Goal: Task Accomplishment & Management: Complete application form

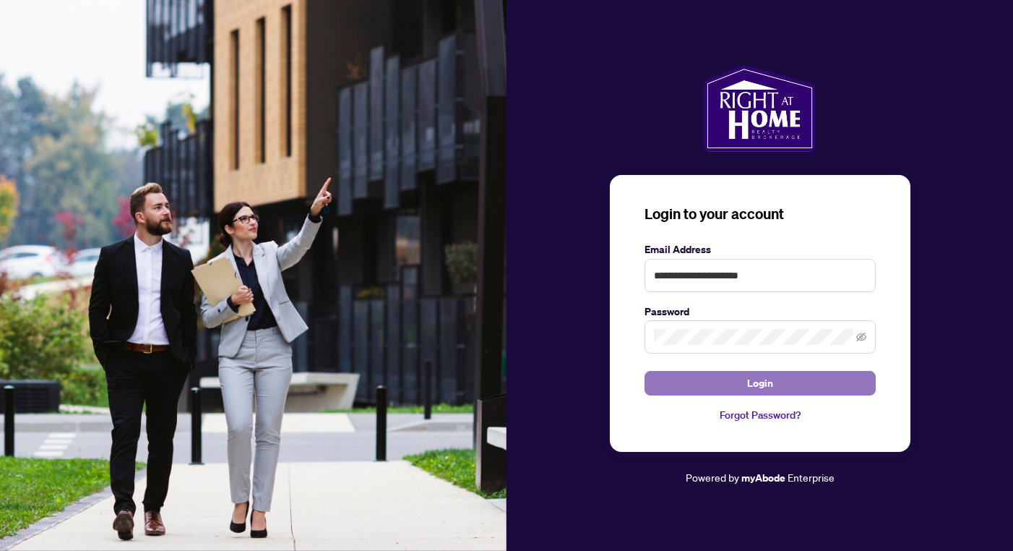
click at [701, 376] on button "Login" at bounding box center [760, 383] width 231 height 25
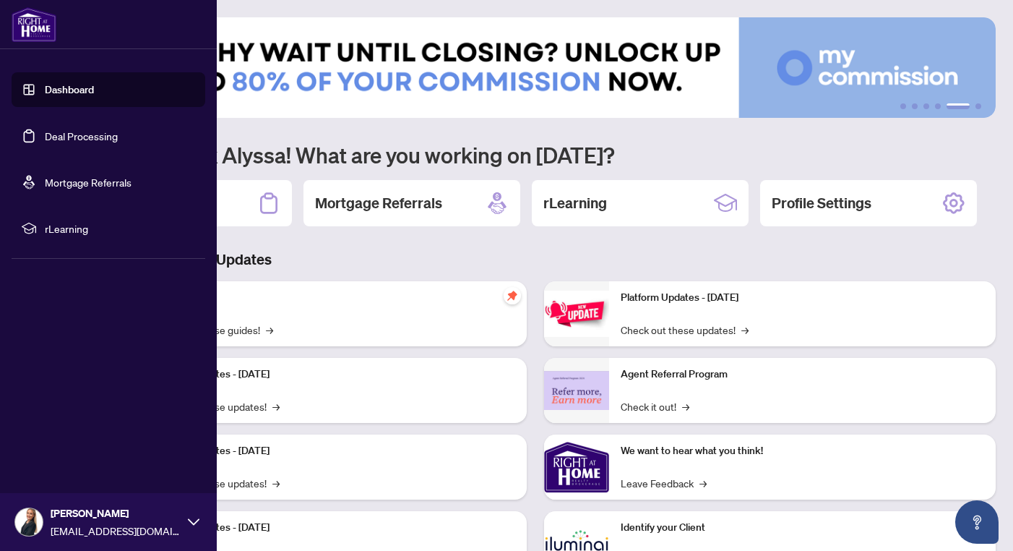
click at [45, 138] on link "Deal Processing" at bounding box center [81, 135] width 73 height 13
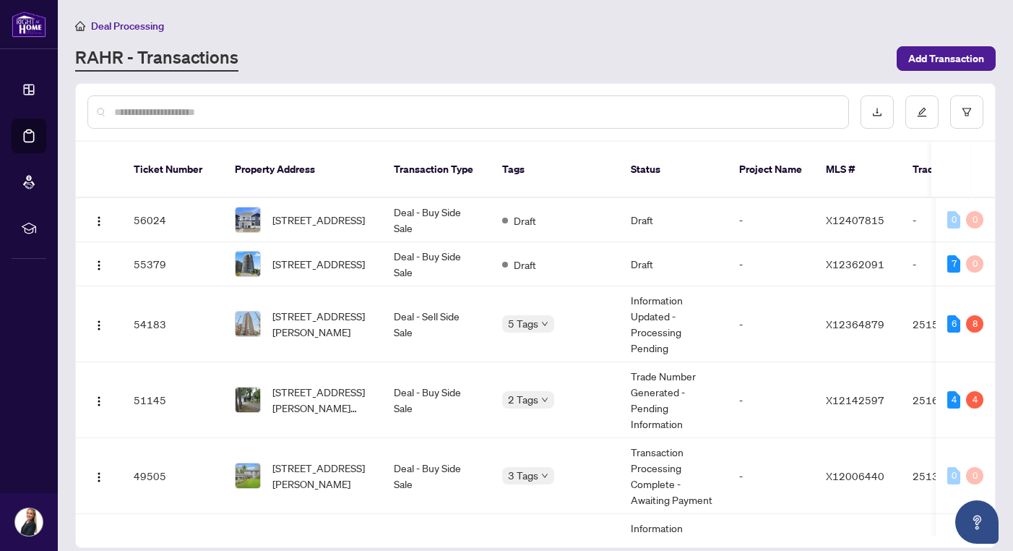
click at [449, 53] on div "RAHR - Transactions" at bounding box center [481, 59] width 813 height 26
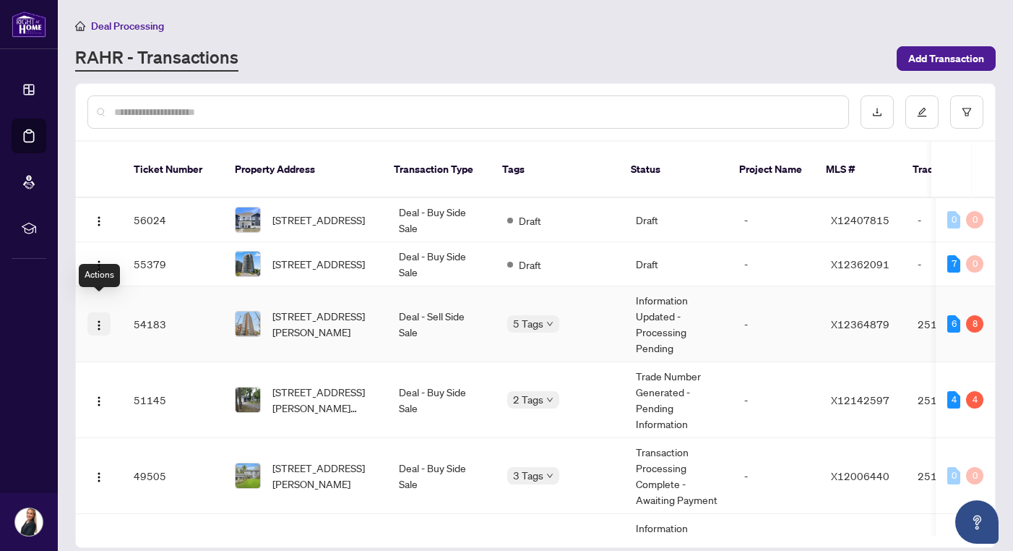
click at [101, 319] on img "button" at bounding box center [99, 325] width 12 height 12
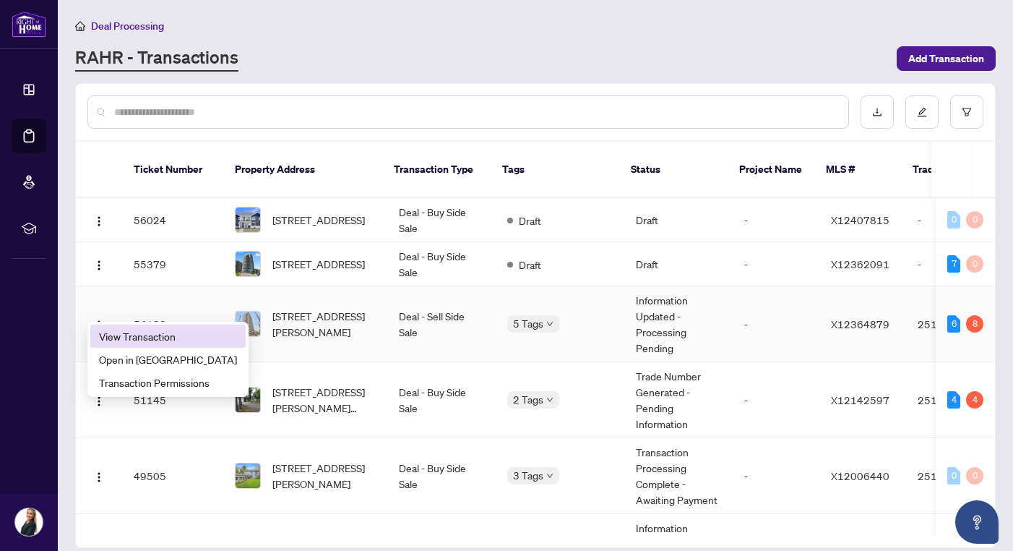
click at [130, 328] on span "View Transaction" at bounding box center [168, 336] width 138 height 16
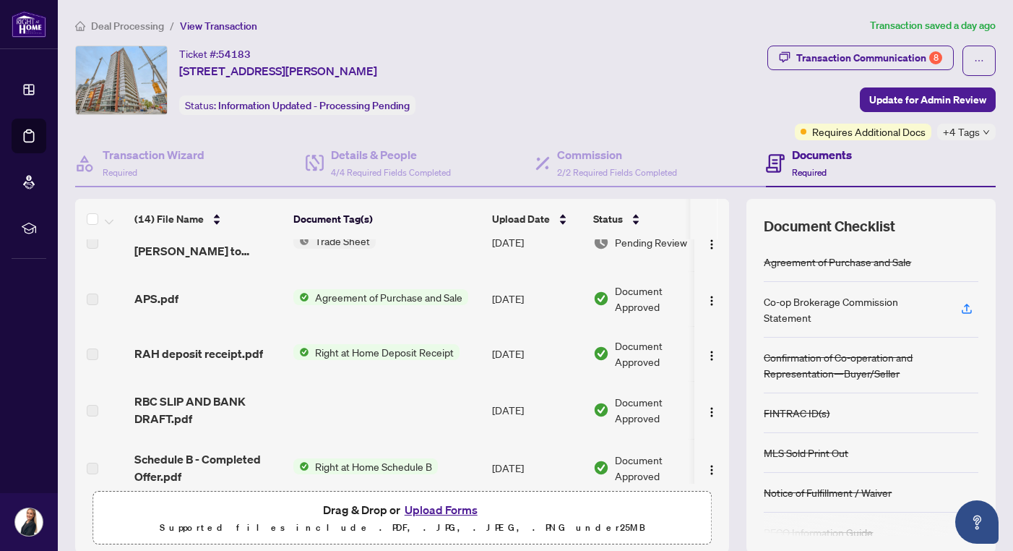
scroll to position [366, 0]
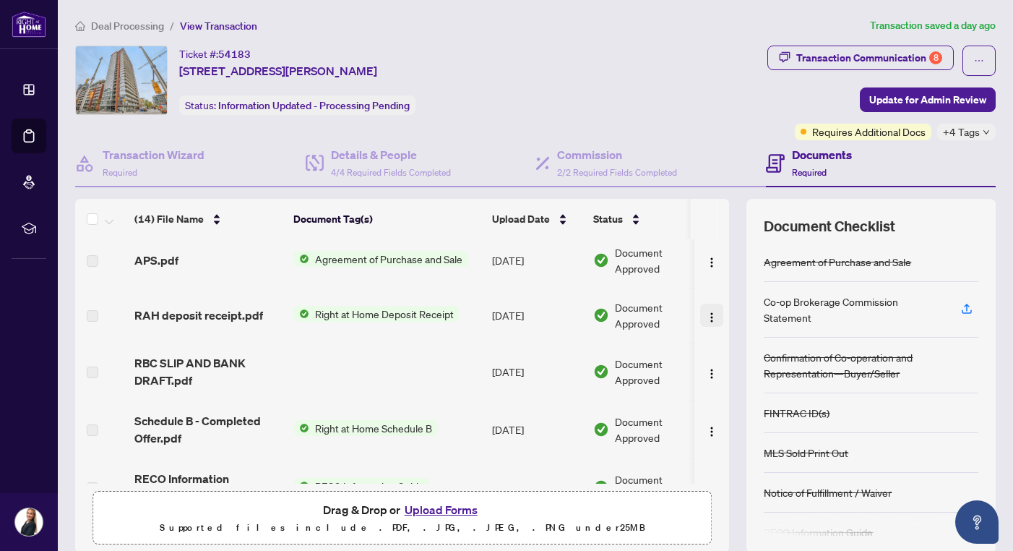
click at [706, 317] on img "button" at bounding box center [712, 317] width 12 height 12
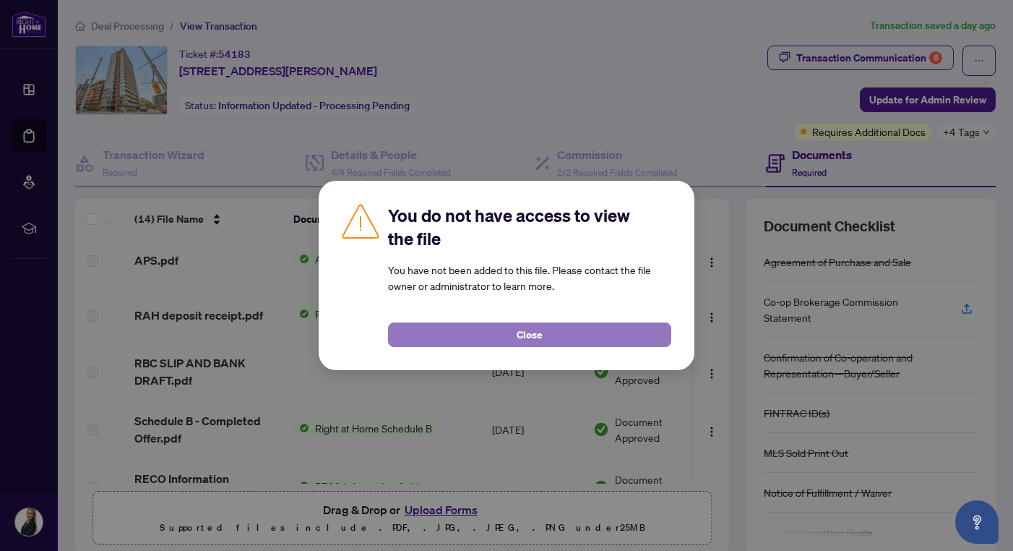
click at [512, 340] on button "Close" at bounding box center [529, 334] width 283 height 25
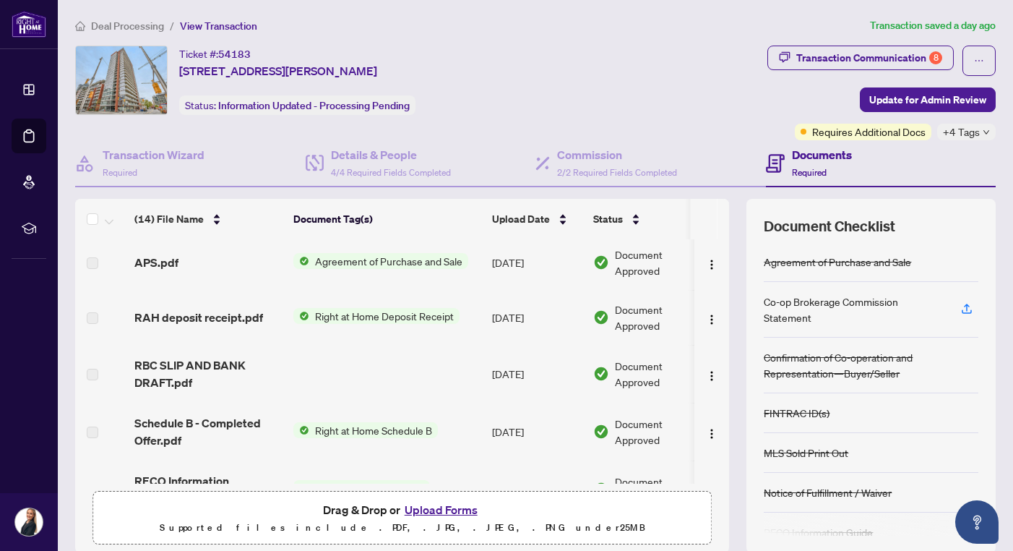
scroll to position [368, 0]
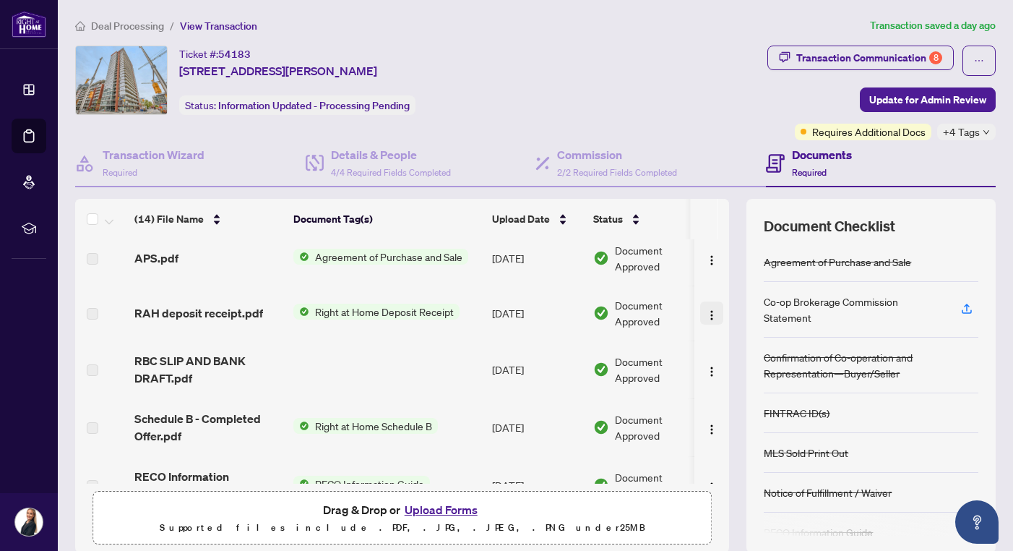
click at [706, 314] on img "button" at bounding box center [712, 315] width 12 height 12
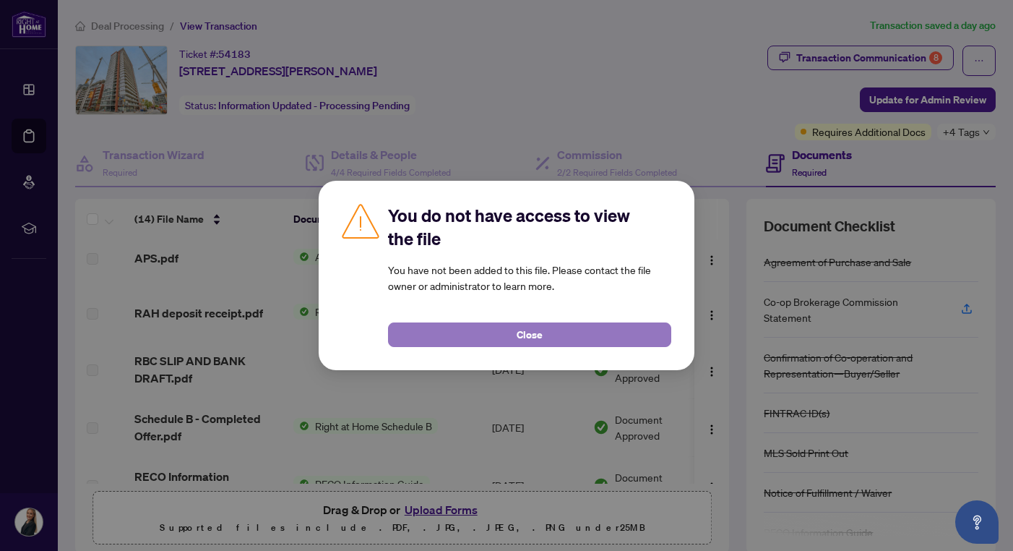
click at [589, 333] on button "Close" at bounding box center [529, 334] width 283 height 25
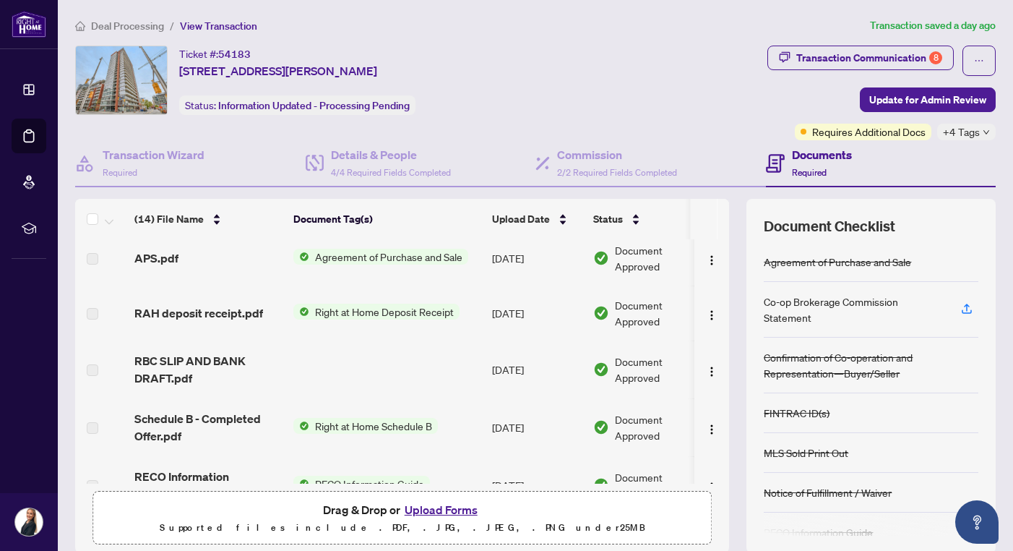
scroll to position [0, 0]
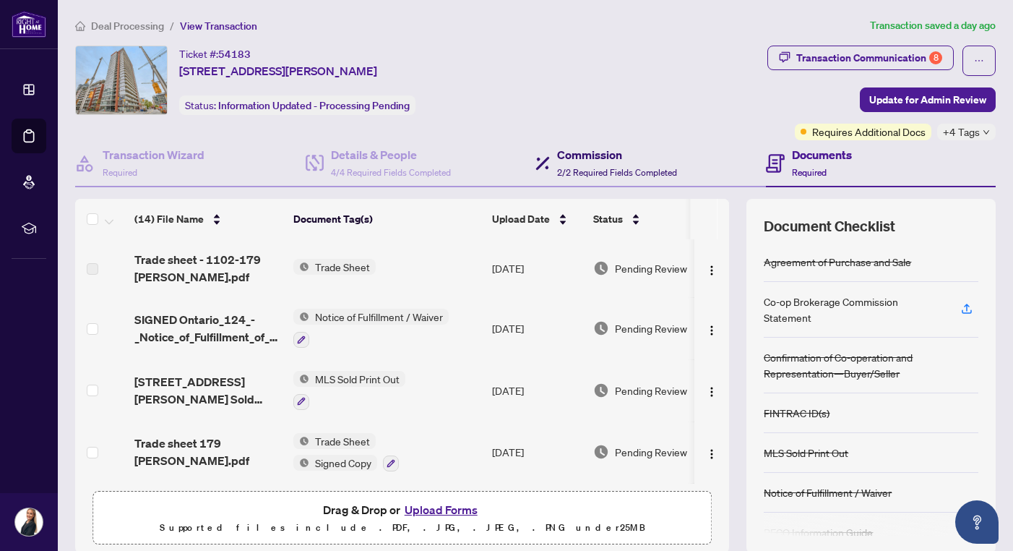
click at [607, 168] on span "2/2 Required Fields Completed" at bounding box center [617, 172] width 120 height 11
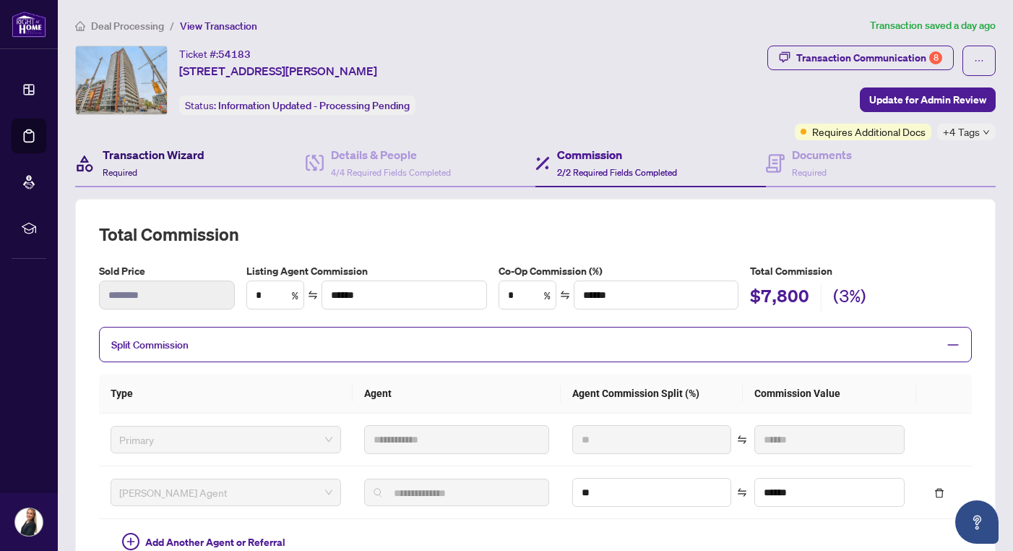
click at [203, 166] on div "Transaction Wizard Required" at bounding box center [154, 163] width 102 height 34
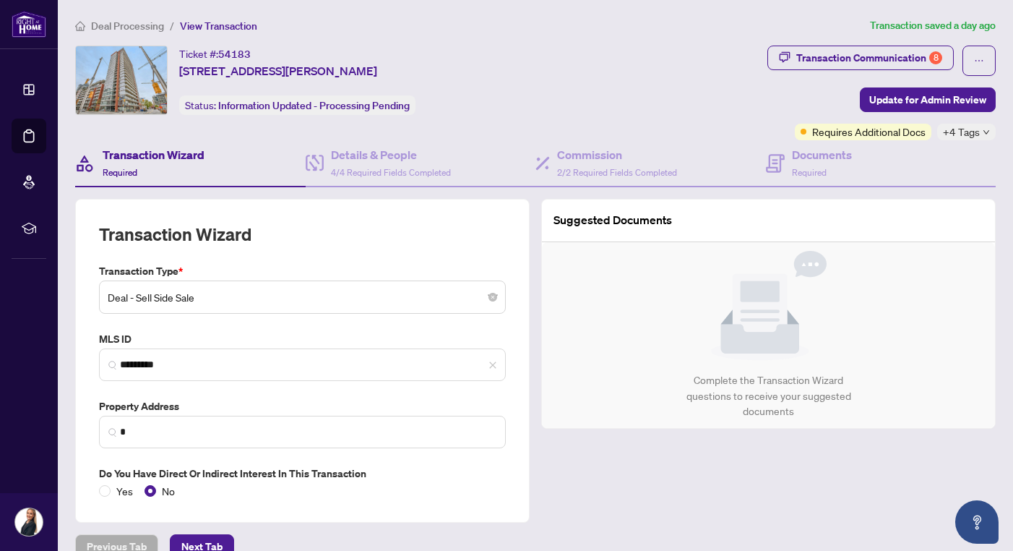
type input "**********"
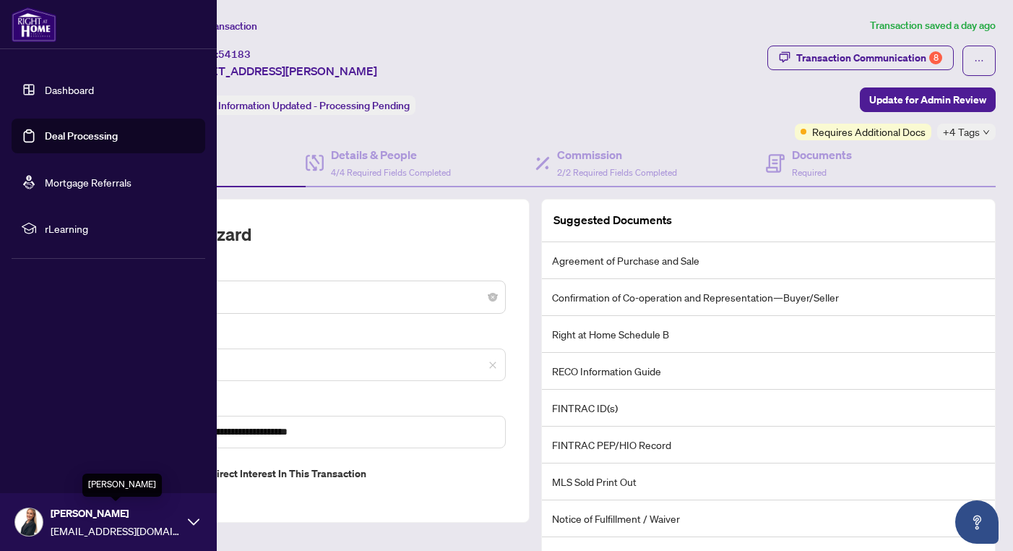
click at [116, 514] on span "[PERSON_NAME]" at bounding box center [116, 513] width 130 height 16
click at [92, 436] on button "Logout" at bounding box center [109, 435] width 194 height 25
